Goal: Transaction & Acquisition: Download file/media

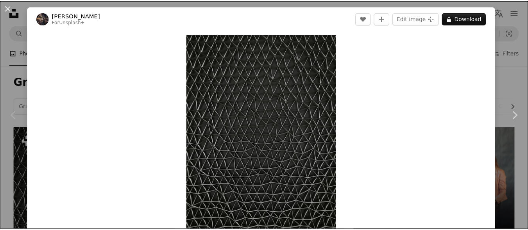
scroll to position [95, 0]
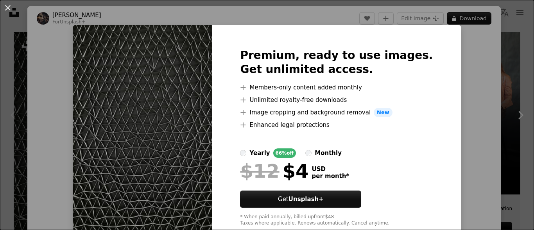
click at [415, 84] on div "Premium, ready to use images. Get unlimited access. A plus sign Members-only co…" at bounding box center [336, 137] width 249 height 225
click at [7, 6] on button "An X shape" at bounding box center [7, 7] width 9 height 9
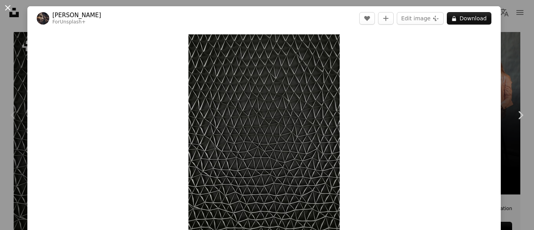
click at [7, 7] on button "An X shape" at bounding box center [7, 7] width 9 height 9
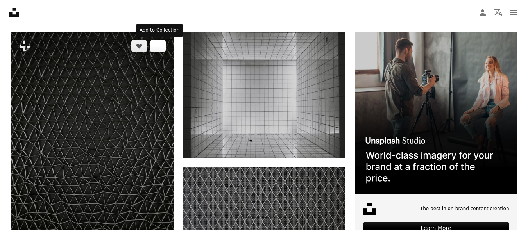
click at [154, 50] on button "A plus sign" at bounding box center [158, 46] width 16 height 12
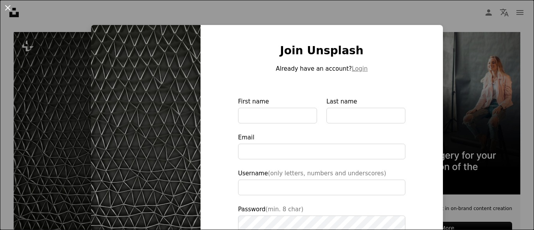
click at [8, 9] on button "An X shape" at bounding box center [7, 7] width 9 height 9
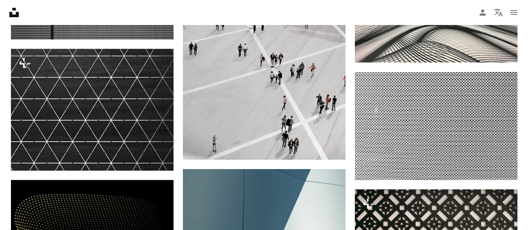
scroll to position [673, 0]
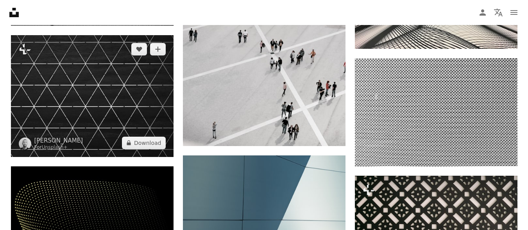
click at [109, 72] on img at bounding box center [92, 96] width 162 height 122
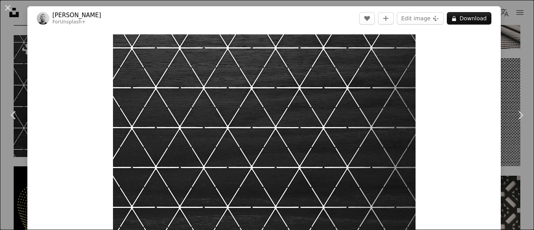
click at [69, 57] on div "Zoom in" at bounding box center [263, 147] width 473 height 235
click at [6, 8] on button "An X shape" at bounding box center [7, 7] width 9 height 9
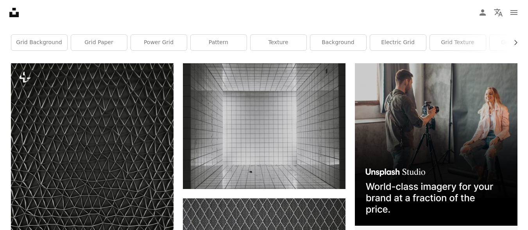
scroll to position [48, 0]
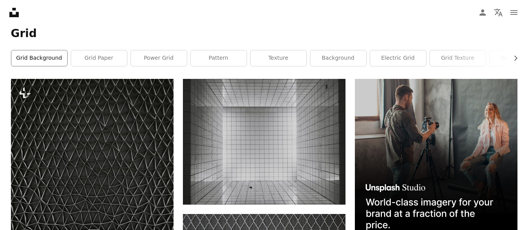
click at [37, 60] on link "grid background" at bounding box center [39, 58] width 56 height 16
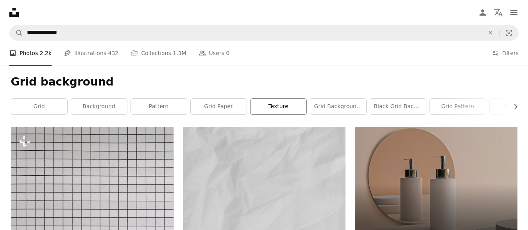
click at [263, 99] on link "texture" at bounding box center [278, 107] width 56 height 16
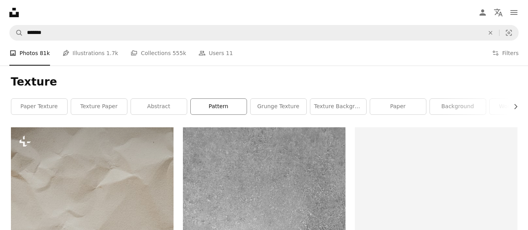
click at [235, 111] on div "Texture Chevron right paper texture texture paper abstract pattern grunge textu…" at bounding box center [264, 97] width 525 height 62
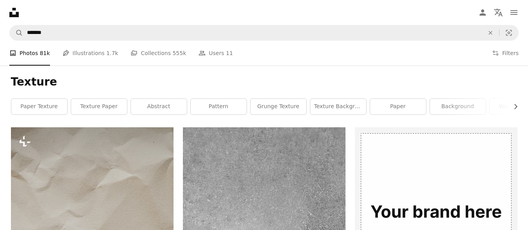
click at [46, 84] on h1 "Texture" at bounding box center [264, 82] width 506 height 14
click at [41, 109] on link "paper texture" at bounding box center [39, 107] width 56 height 16
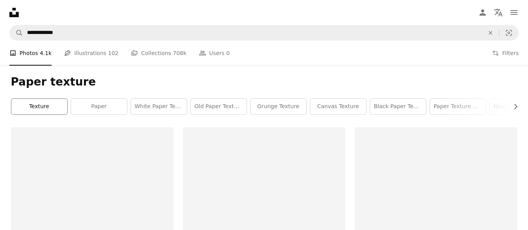
click at [41, 106] on div "texture paper white paper texture old paper texture grunge texture canvas textu…" at bounding box center [264, 106] width 506 height 16
click at [41, 109] on link "texture" at bounding box center [39, 107] width 56 height 16
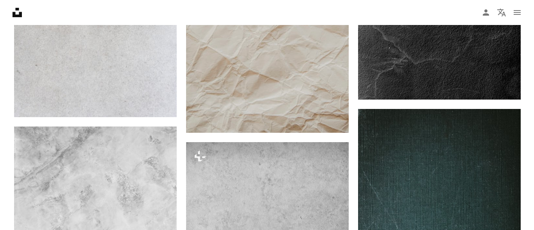
scroll to position [719, 0]
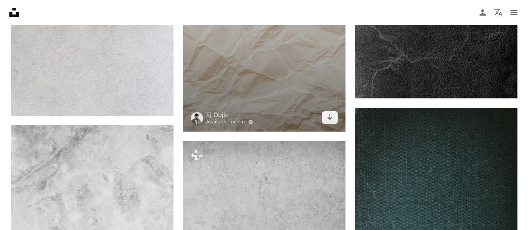
click at [210, 80] on img at bounding box center [264, 10] width 162 height 244
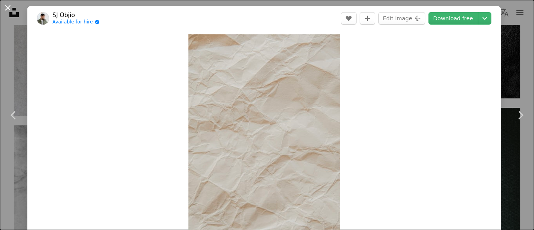
click at [7, 7] on button "An X shape" at bounding box center [7, 7] width 9 height 9
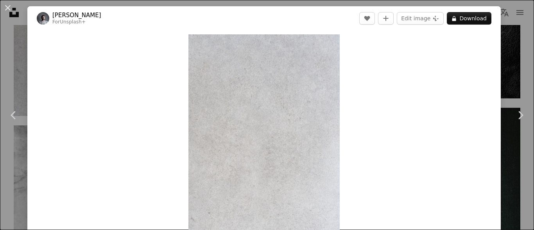
click at [161, 55] on div "Zoom in" at bounding box center [263, 147] width 473 height 235
click at [9, 6] on button "An X shape" at bounding box center [7, 7] width 9 height 9
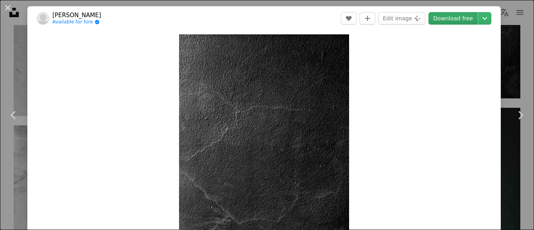
click at [459, 21] on link "Download free" at bounding box center [452, 18] width 49 height 12
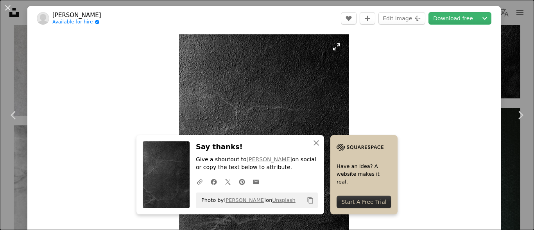
drag, startPoint x: 367, startPoint y: 87, endPoint x: 328, endPoint y: 114, distance: 47.5
click at [328, 114] on div "Zoom in" at bounding box center [263, 147] width 473 height 235
drag, startPoint x: 286, startPoint y: 181, endPoint x: 300, endPoint y: 175, distance: 15.0
click at [298, 175] on div "A URL sharing icon (chains) Facebook icon X (formerly Twitter) icon Pinterest i…" at bounding box center [255, 182] width 125 height 16
drag, startPoint x: 434, startPoint y: 42, endPoint x: 439, endPoint y: 34, distance: 9.4
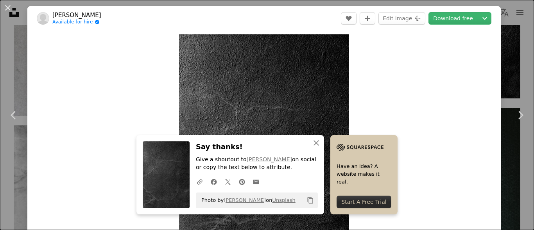
click at [439, 34] on div "Zoom in" at bounding box center [263, 147] width 473 height 235
click at [455, 13] on link "Download free" at bounding box center [452, 18] width 49 height 12
click at [216, 164] on p "Give a shoutout to [PERSON_NAME] on social or copy the text below to attribute." at bounding box center [257, 164] width 122 height 16
click at [349, 198] on div "Start A Free Trial" at bounding box center [363, 202] width 55 height 12
click at [193, 25] on header "[PERSON_NAME] Available for hire A checkmark inside of a circle A heart A plus …" at bounding box center [263, 18] width 473 height 24
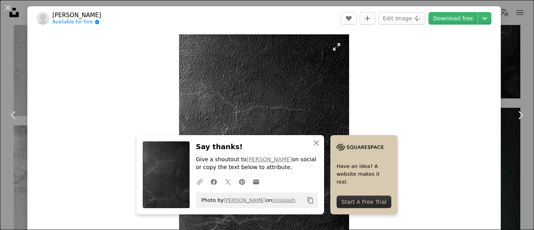
click at [308, 58] on img "Zoom in on this image" at bounding box center [264, 147] width 170 height 227
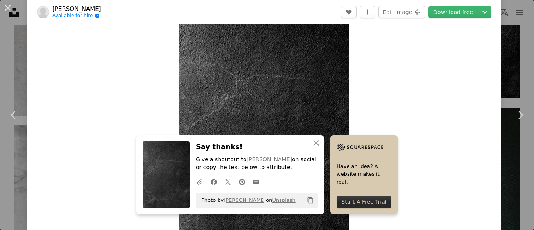
click at [253, 125] on img "Zoom in on this image" at bounding box center [264, 116] width 170 height 227
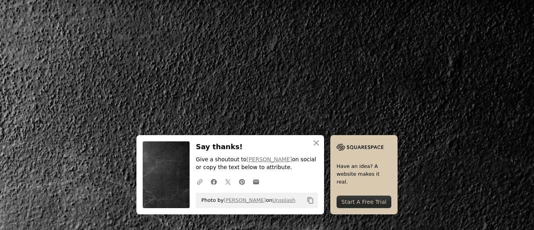
scroll to position [234, 0]
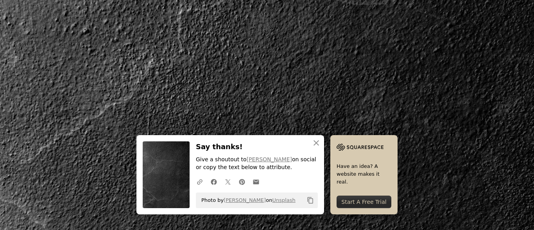
click at [215, 159] on p "Give a shoutout to [PERSON_NAME] on social or copy the text below to attribute." at bounding box center [257, 164] width 122 height 16
click at [172, 165] on img at bounding box center [166, 174] width 47 height 67
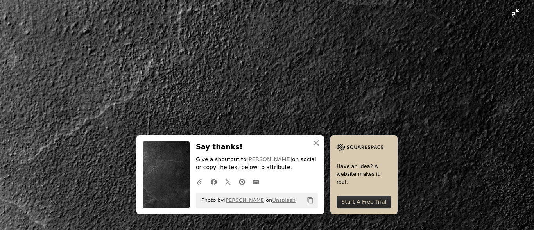
click at [512, 13] on img "Zoom out on this image" at bounding box center [267, 123] width 534 height 714
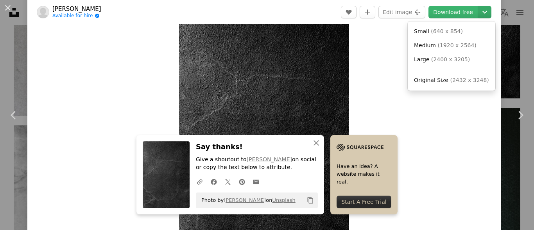
click at [478, 14] on icon "Chevron down" at bounding box center [484, 11] width 12 height 9
click at [457, 7] on dialog "An X shape Chevron left Chevron right [PERSON_NAME] Available for hire A checkm…" at bounding box center [267, 115] width 534 height 230
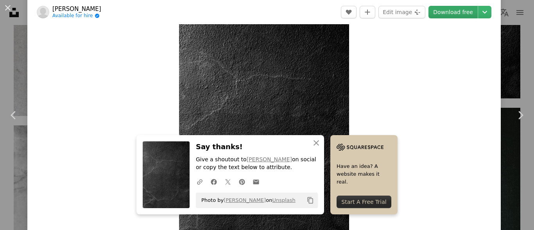
click at [457, 7] on link "Download free" at bounding box center [452, 12] width 49 height 12
drag, startPoint x: 416, startPoint y: 30, endPoint x: 275, endPoint y: 118, distance: 167.2
click at [275, 118] on div "Zoom in" at bounding box center [263, 116] width 473 height 235
click at [316, 143] on icon "An X shape" at bounding box center [315, 142] width 9 height 9
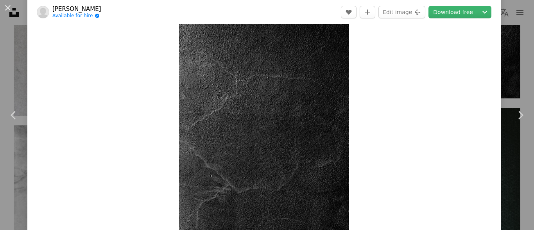
click at [337, 126] on img "Zoom in on this image" at bounding box center [264, 116] width 170 height 227
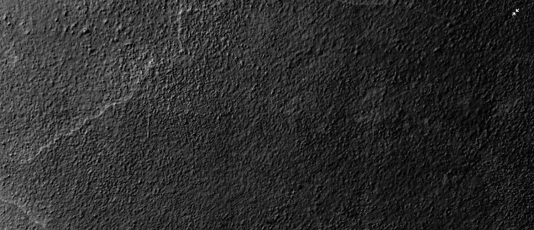
click at [508, 11] on img "Zoom out on this image" at bounding box center [267, 123] width 534 height 714
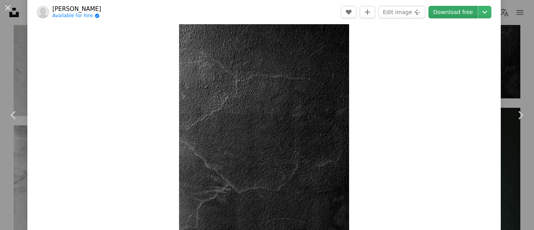
click at [464, 7] on link "Download free" at bounding box center [452, 12] width 49 height 12
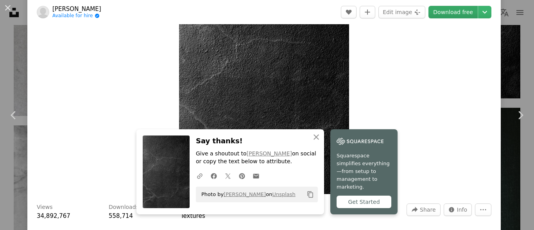
scroll to position [47, 0]
